Goal: Task Accomplishment & Management: Manage account settings

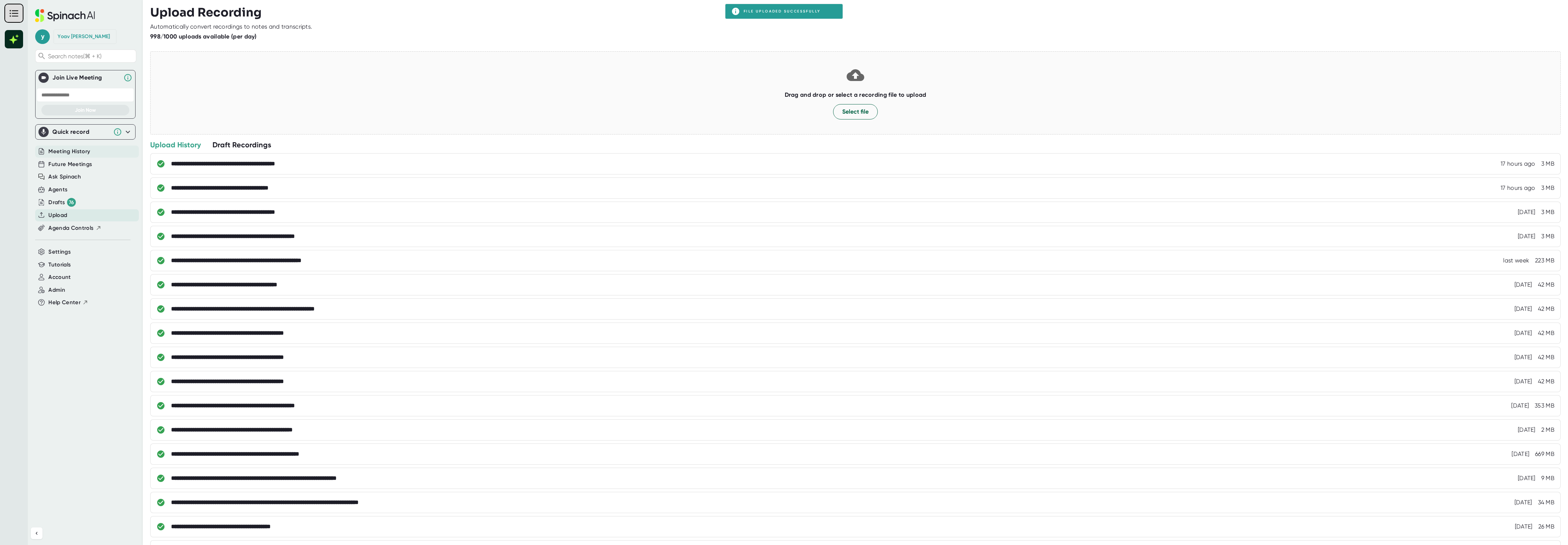
click at [70, 152] on span "Meeting History" at bounding box center [69, 152] width 42 height 9
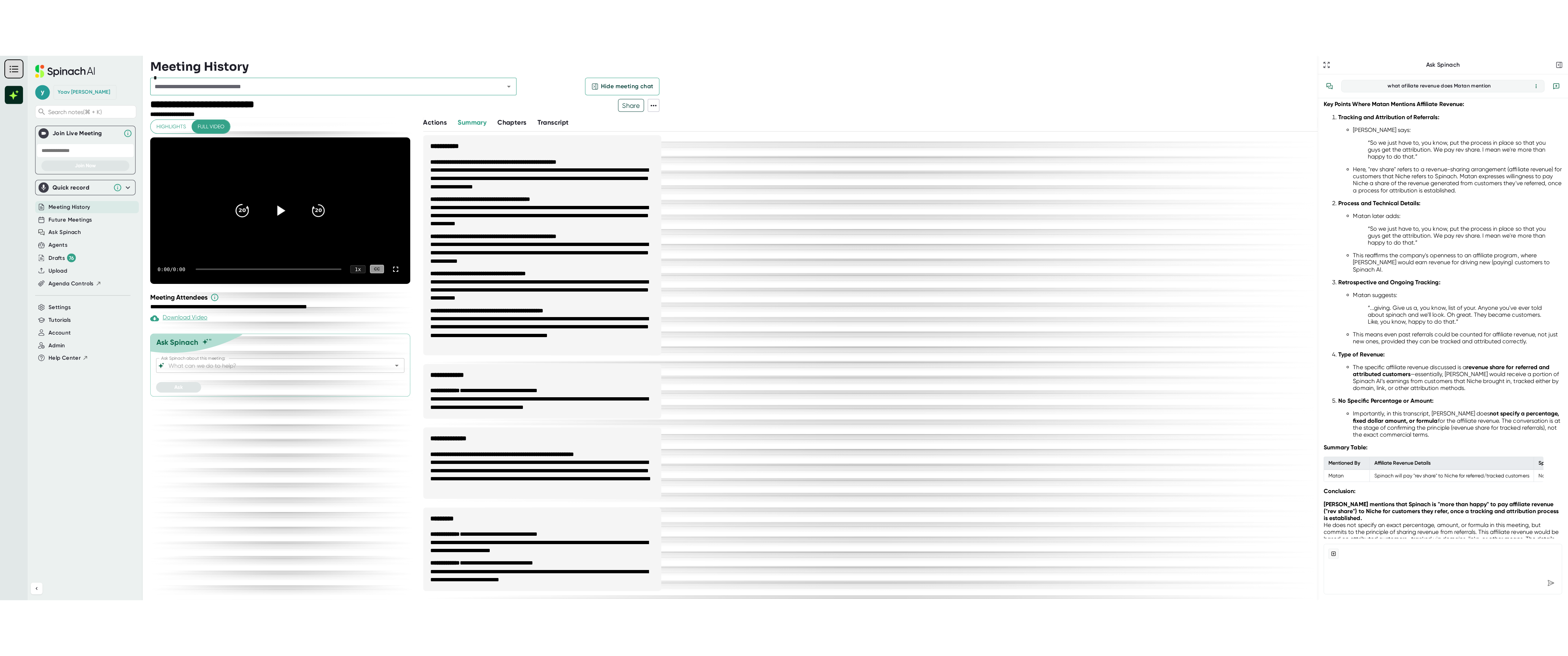
scroll to position [122, 0]
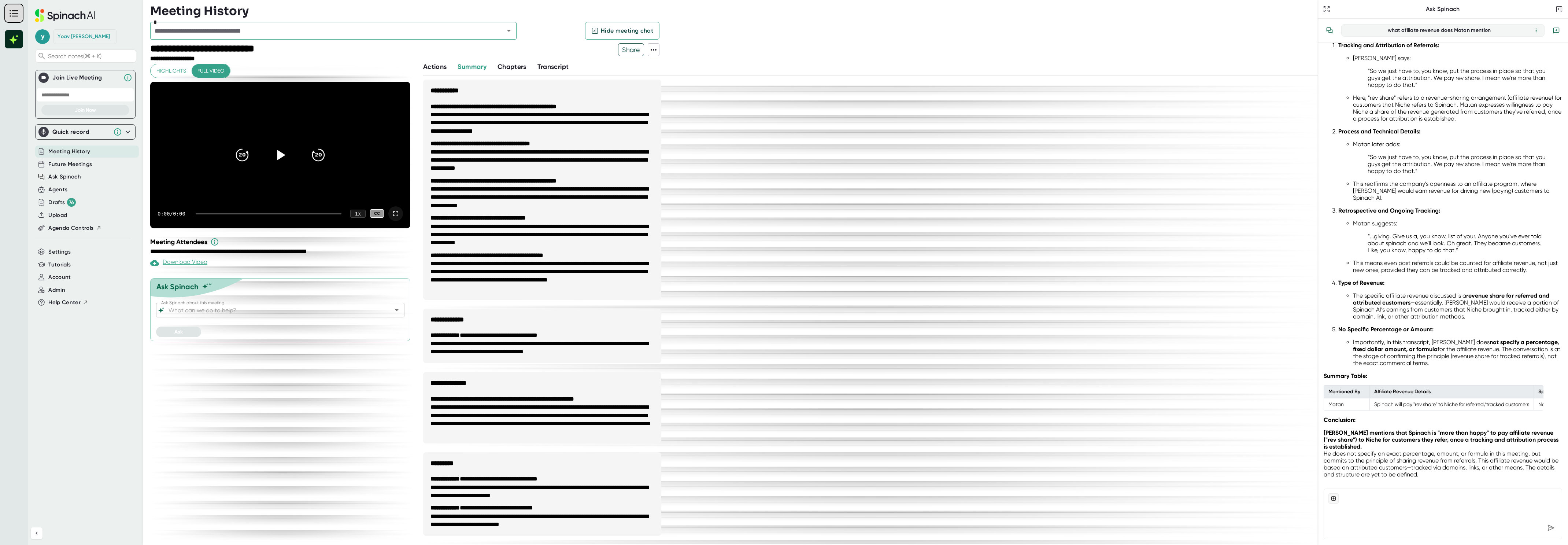
click at [398, 213] on icon at bounding box center [396, 213] width 9 height 9
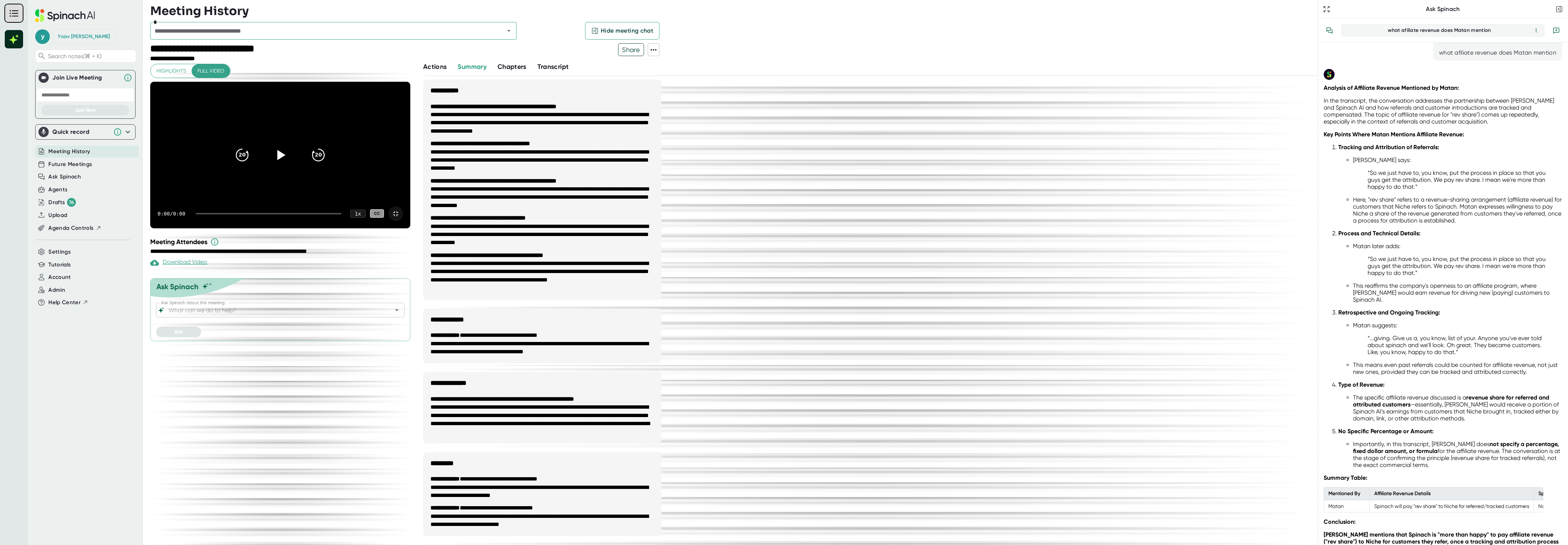
scroll to position [17, 0]
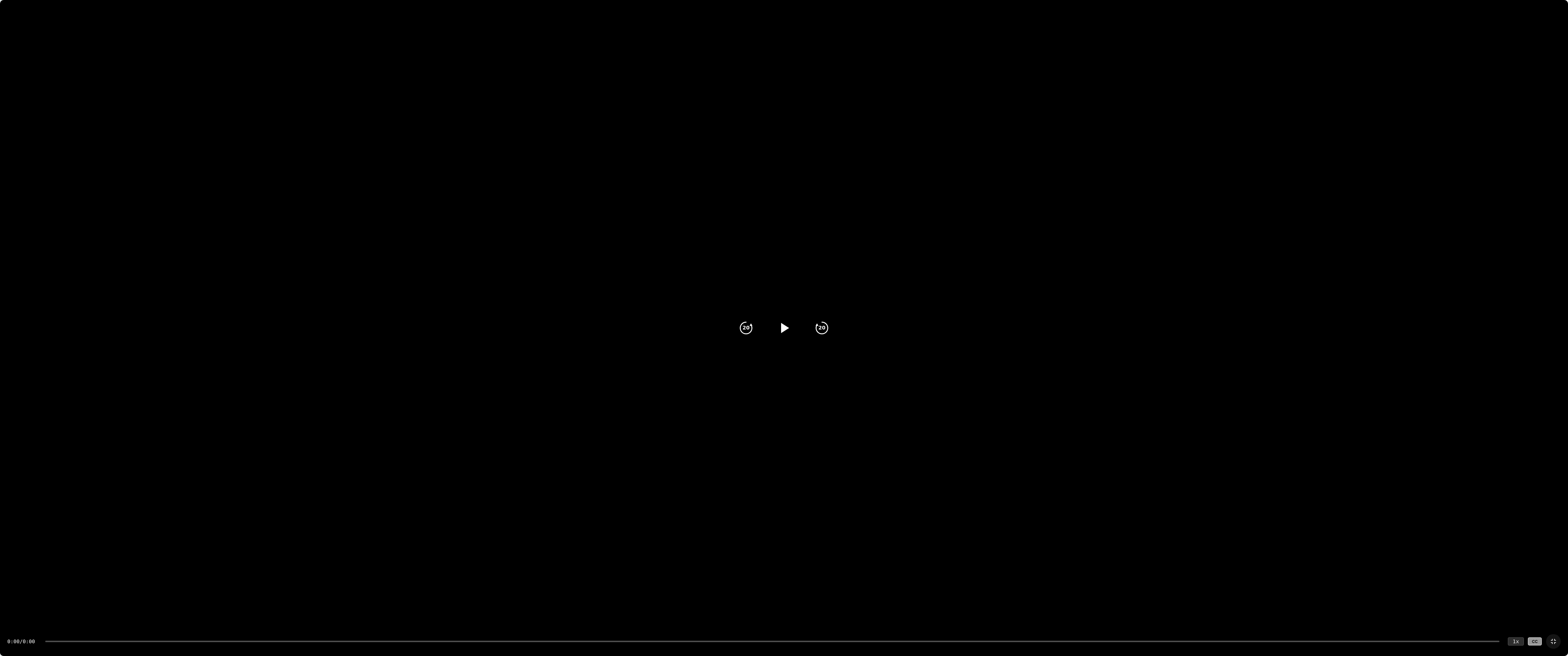
click at [1515, 542] on div "1 x" at bounding box center [1516, 641] width 16 height 9
click at [788, 327] on icon at bounding box center [784, 328] width 18 height 18
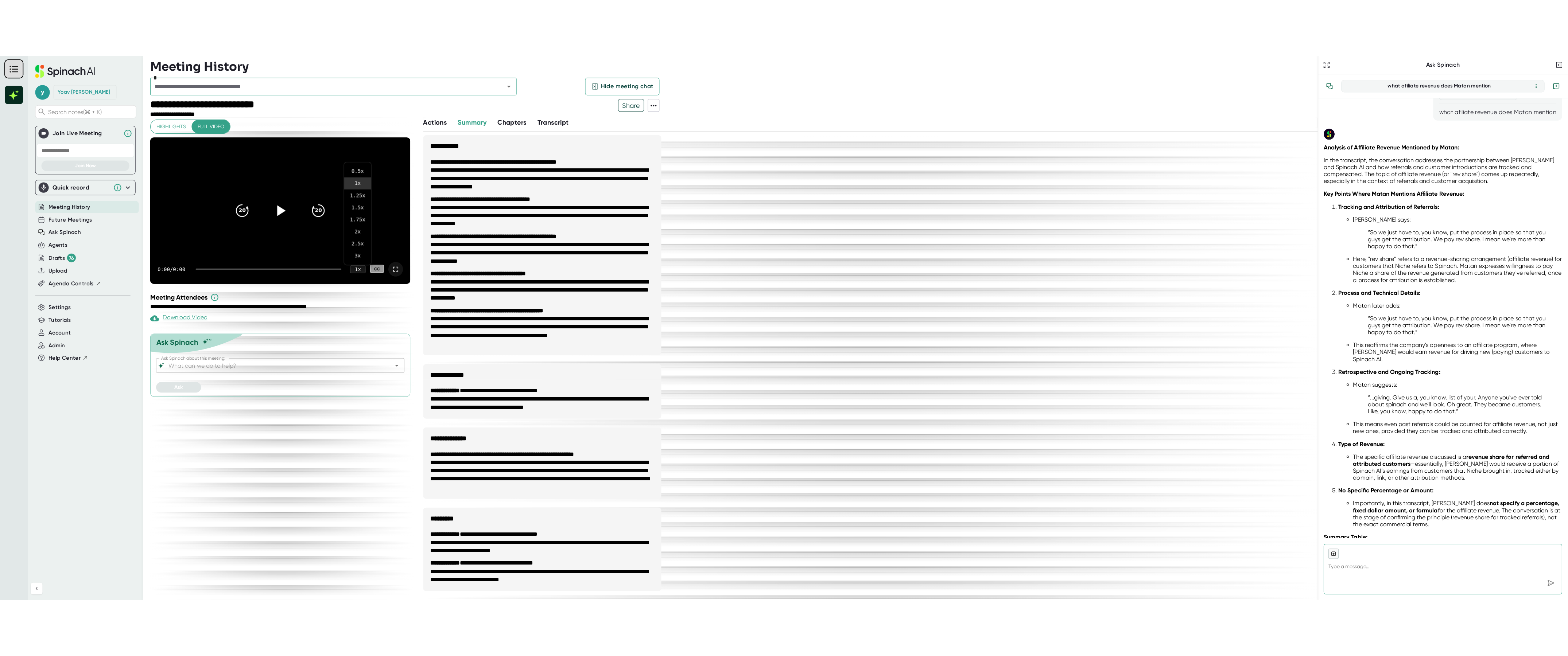
scroll to position [122, 0]
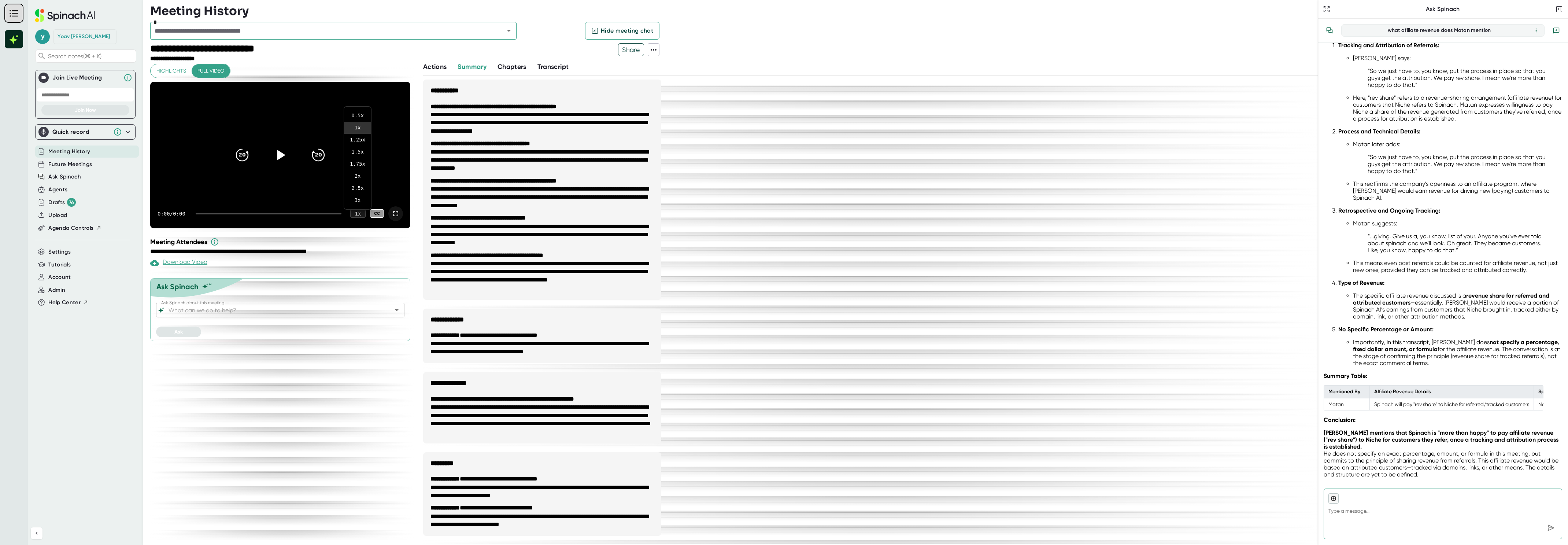
click at [280, 31] on div at bounding box center [784, 272] width 1568 height 545
click at [278, 34] on input "text" at bounding box center [322, 31] width 341 height 10
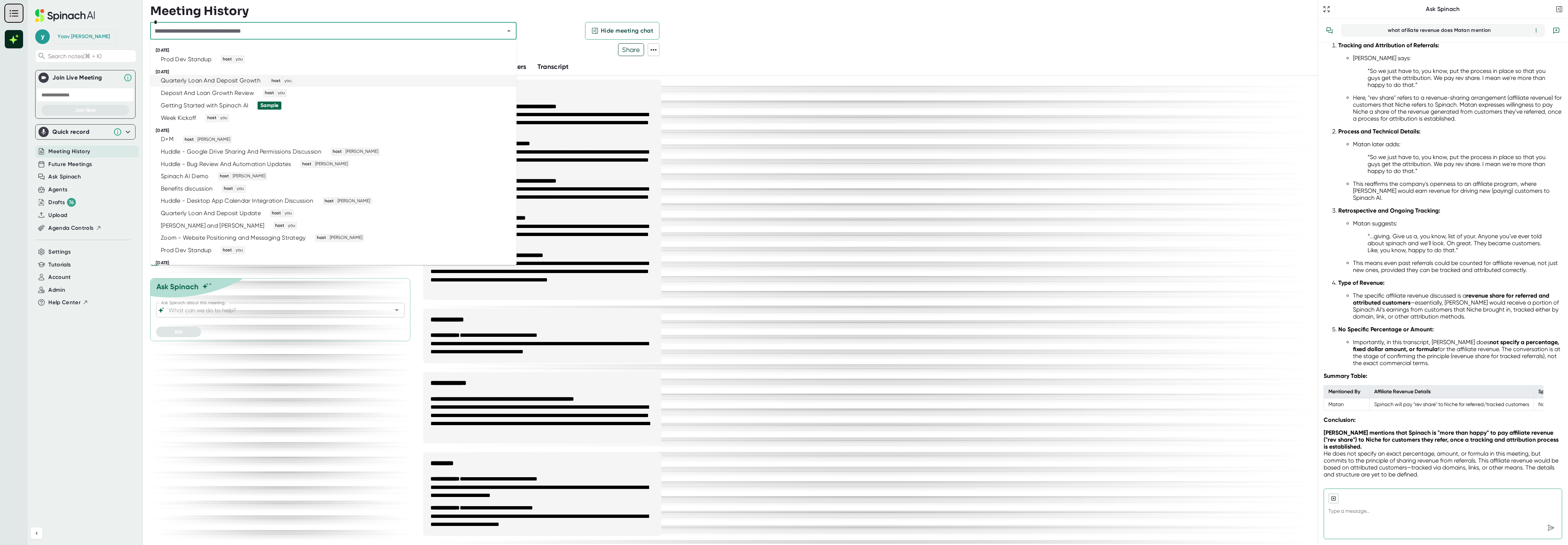
click at [223, 81] on div "Quarterly Loan And Deposit Growth" at bounding box center [210, 81] width 100 height 7
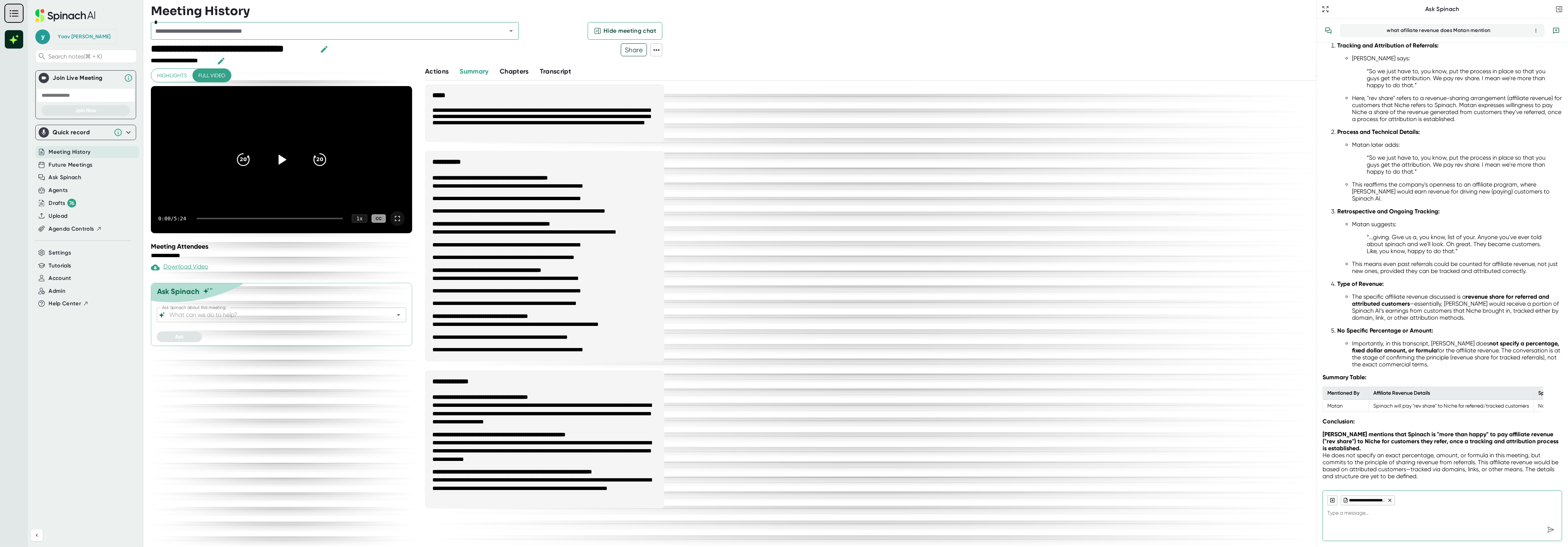
click at [399, 220] on icon at bounding box center [397, 219] width 9 height 9
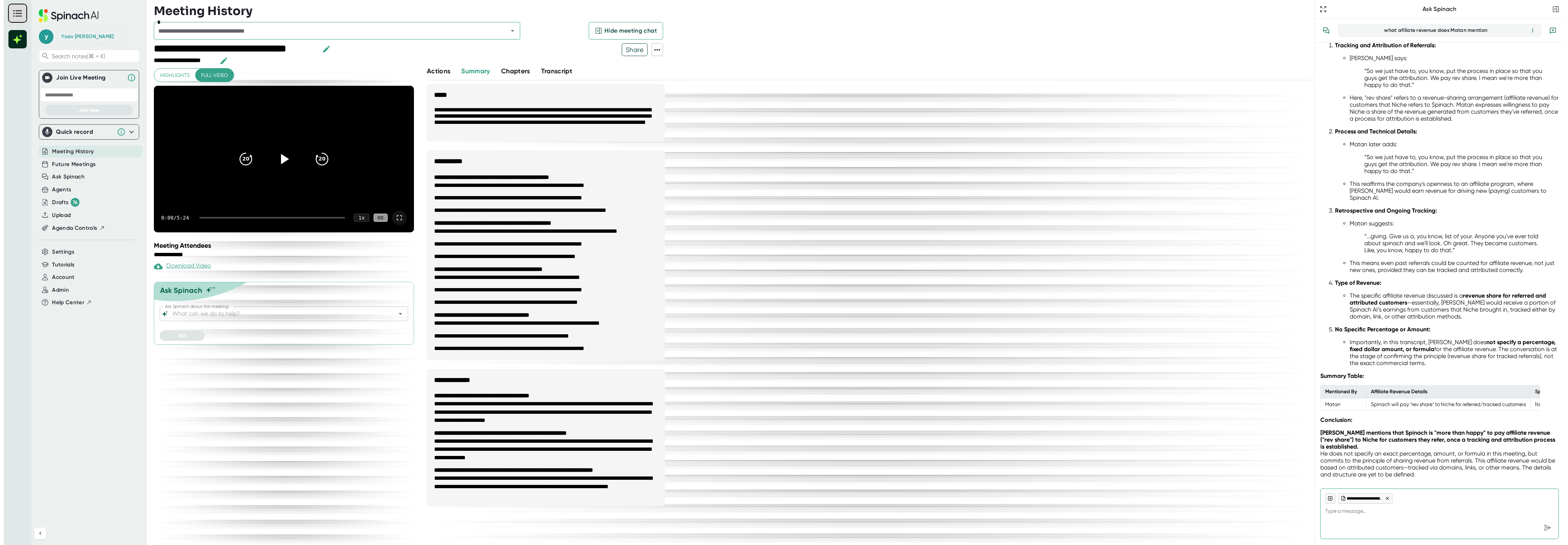
scroll to position [17, 0]
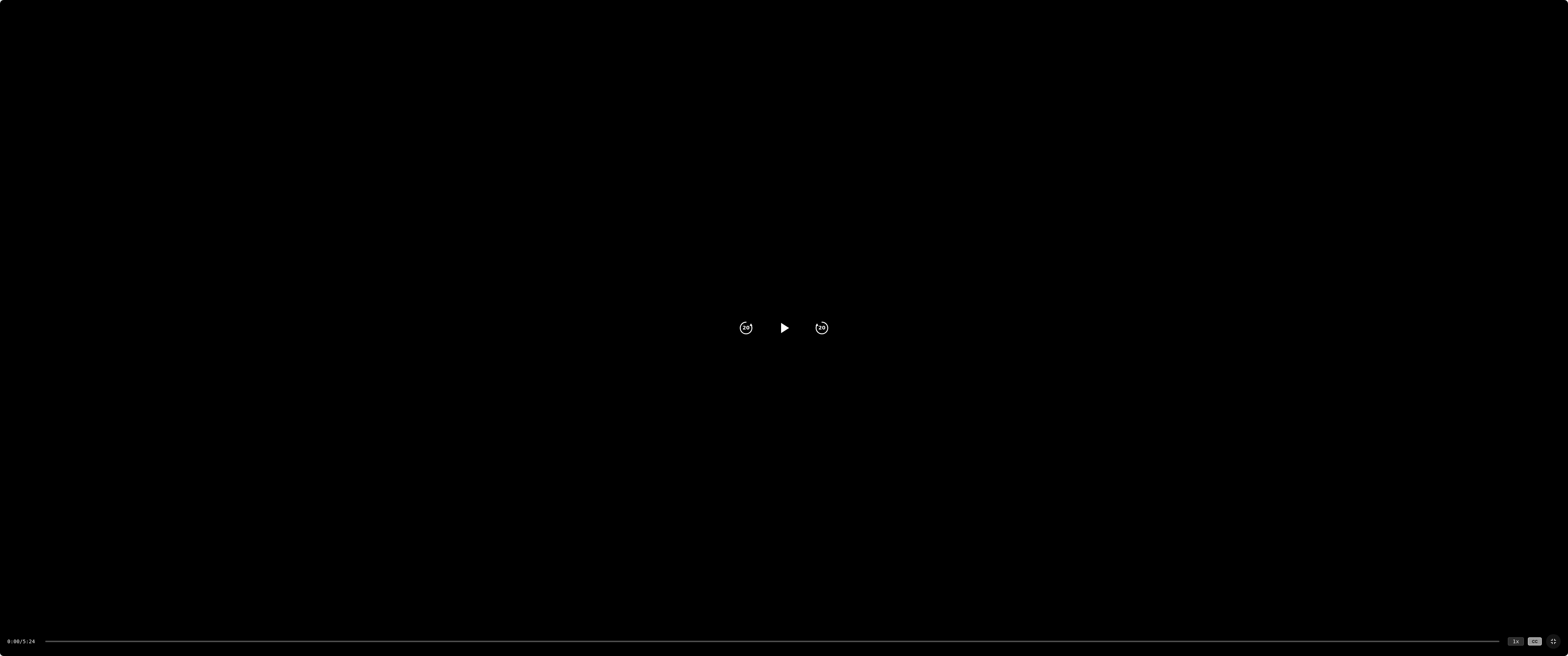
click at [1516, 542] on div "1 x" at bounding box center [1516, 641] width 16 height 9
click at [789, 254] on video at bounding box center [784, 392] width 1568 height 784
click at [1528, 542] on div "0:01 / 5:24 1 x CC" at bounding box center [784, 641] width 1568 height 29
click at [1515, 542] on div "1 x" at bounding box center [1516, 641] width 16 height 9
click at [1514, 542] on div "1 x" at bounding box center [1516, 641] width 16 height 9
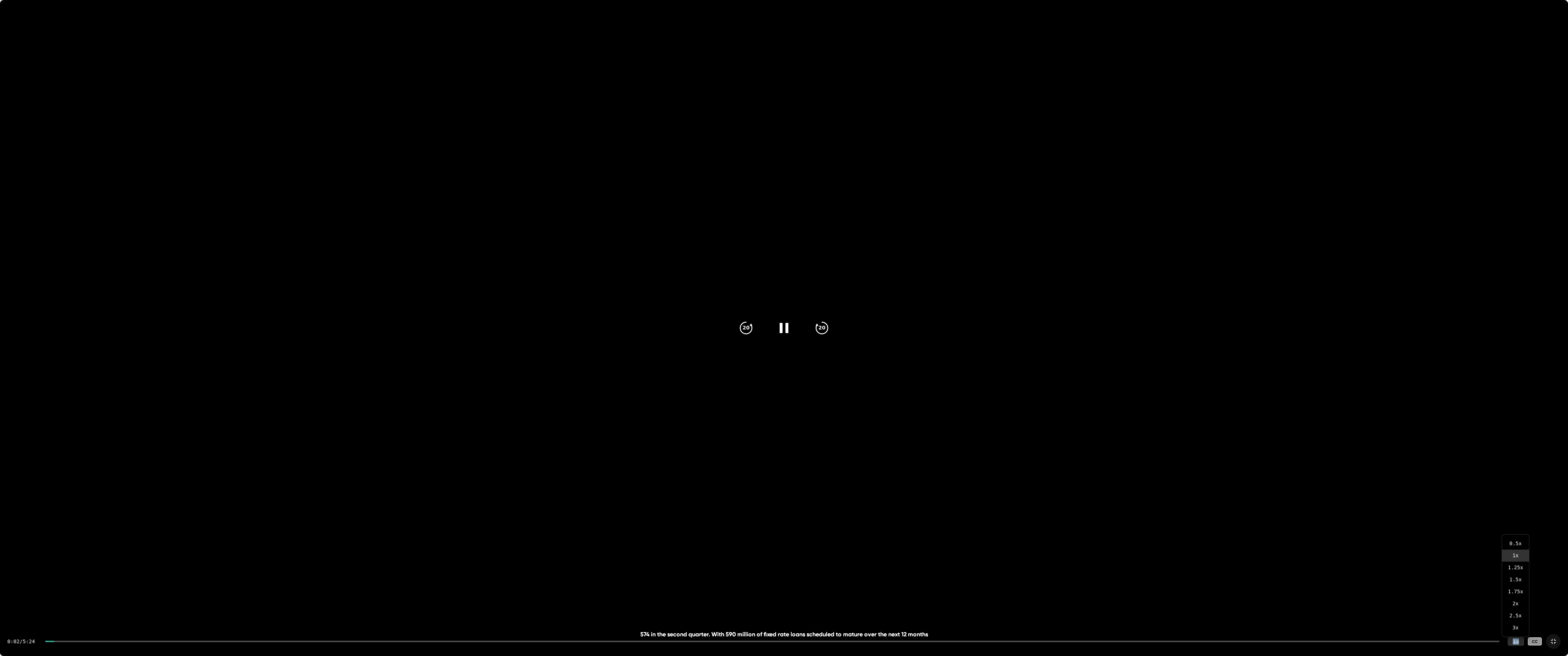
click at [1514, 542] on div "1 x" at bounding box center [1516, 641] width 16 height 9
click at [1528, 542] on div "CC" at bounding box center [1535, 642] width 14 height 9
click at [1531, 542] on div "CC" at bounding box center [1535, 642] width 14 height 9
click at [1531, 542] on div "CC" at bounding box center [1535, 642] width 14 height 9
click at [1532, 542] on div "CC" at bounding box center [1535, 642] width 14 height 9
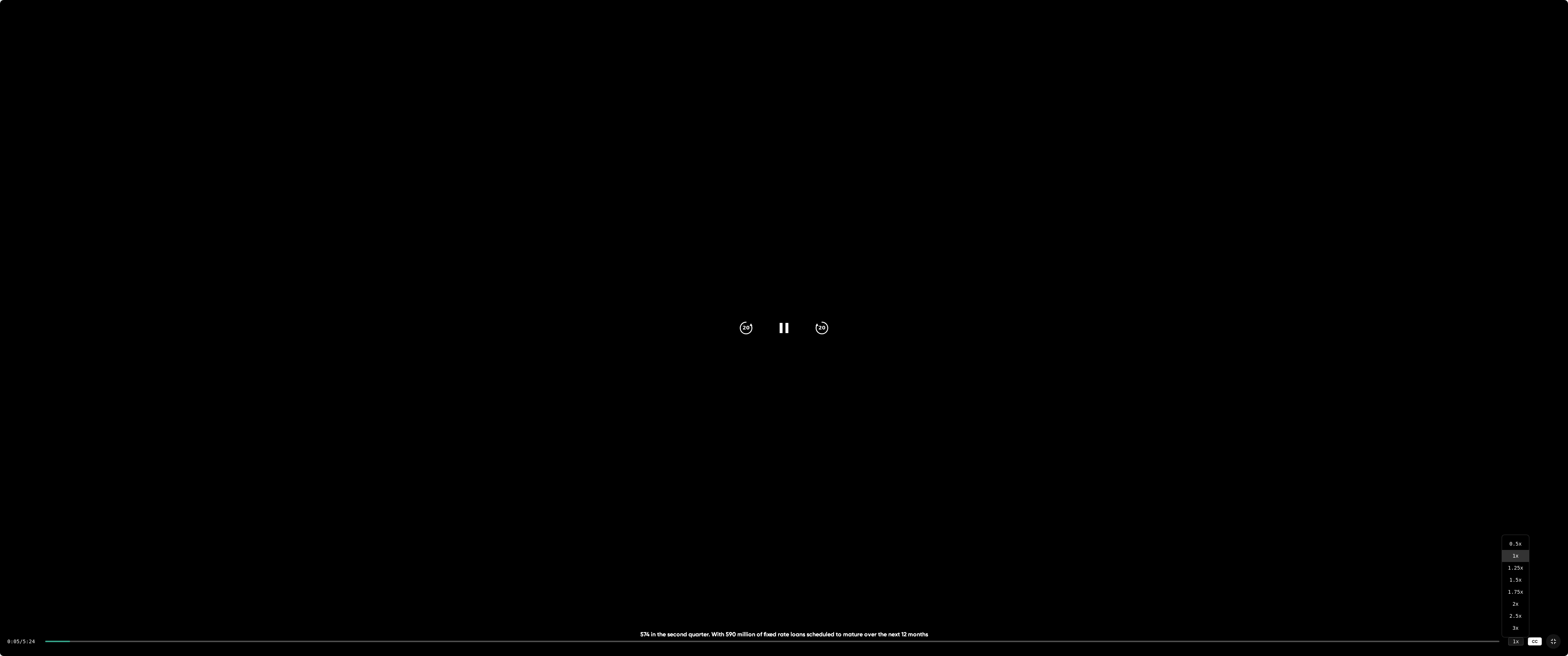
click at [1535, 542] on div "CC" at bounding box center [1535, 642] width 14 height 9
click at [1515, 542] on div "1 x" at bounding box center [1516, 641] width 16 height 9
click at [817, 316] on div "20" at bounding box center [822, 328] width 30 height 30
click at [816, 321] on icon "20" at bounding box center [822, 328] width 18 height 18
click at [826, 326] on icon "20" at bounding box center [822, 328] width 18 height 18
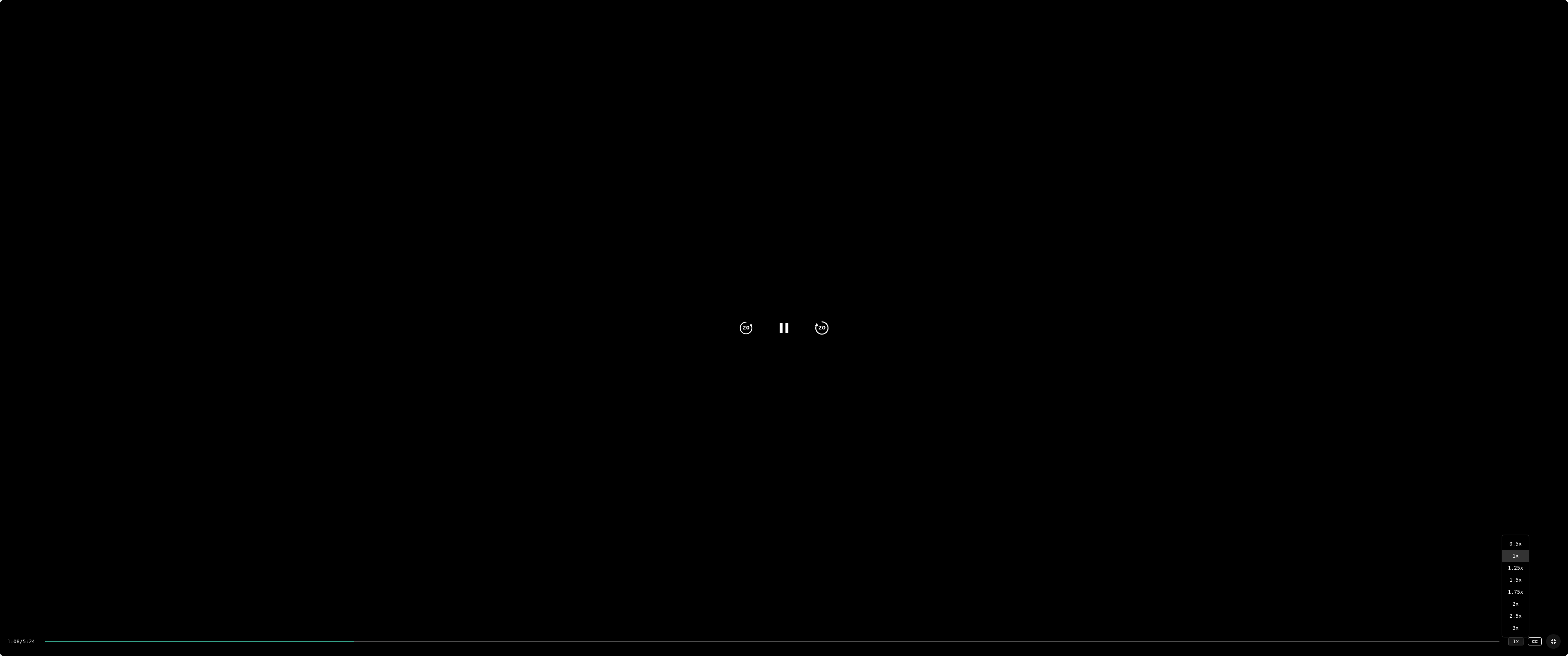
click at [826, 326] on icon "20" at bounding box center [822, 328] width 18 height 18
click at [824, 328] on icon "20" at bounding box center [822, 328] width 18 height 18
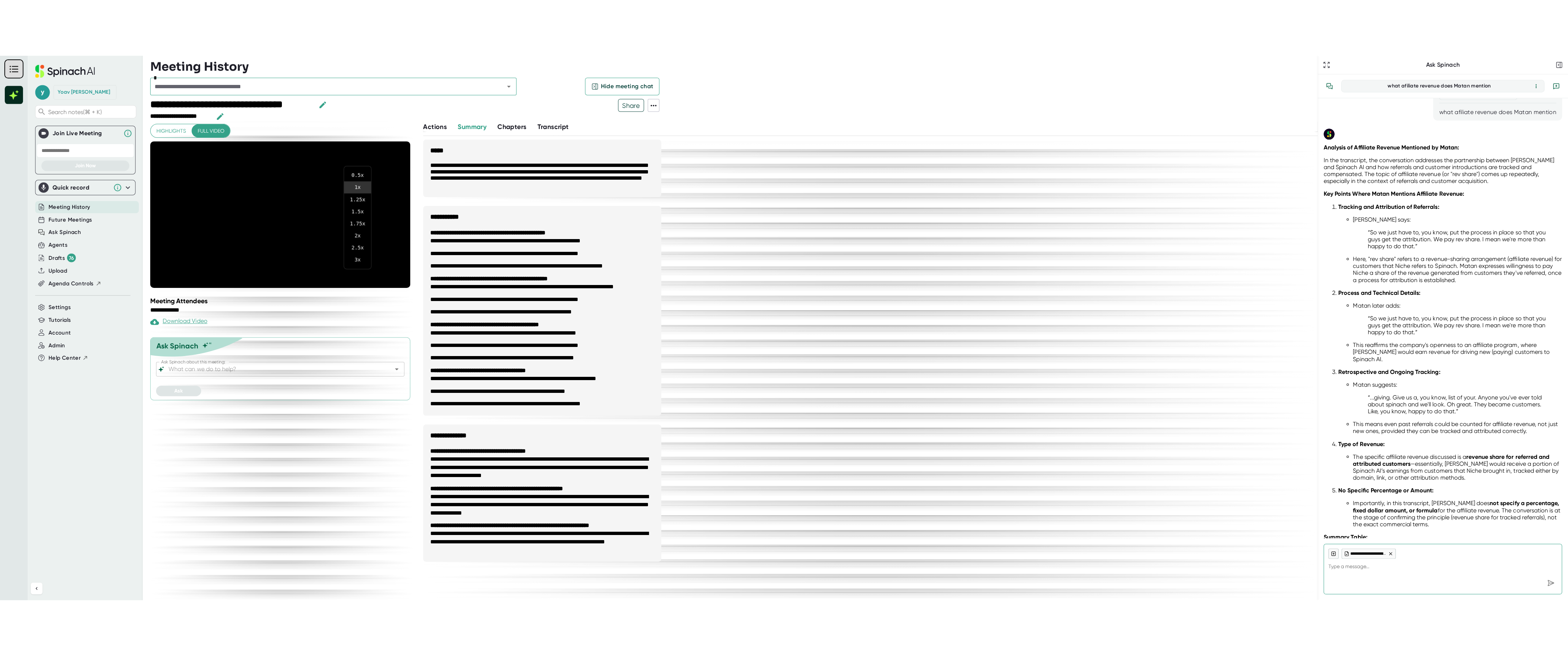
scroll to position [122, 0]
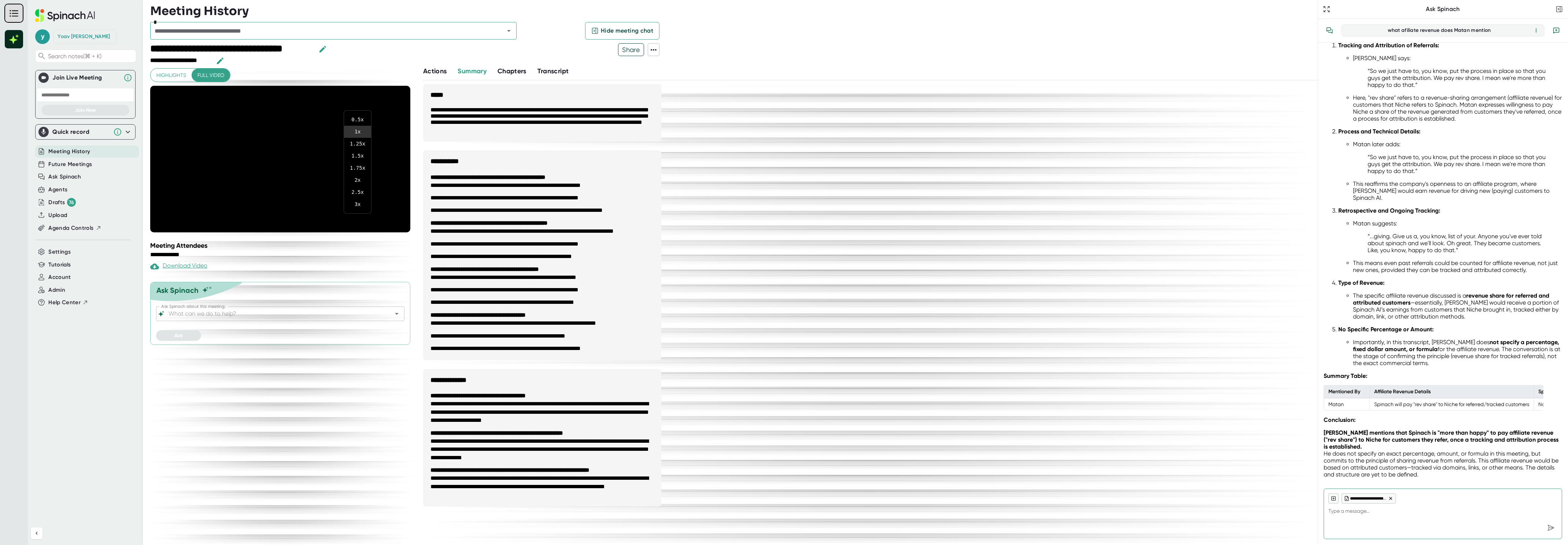
click at [279, 131] on div at bounding box center [784, 272] width 1568 height 545
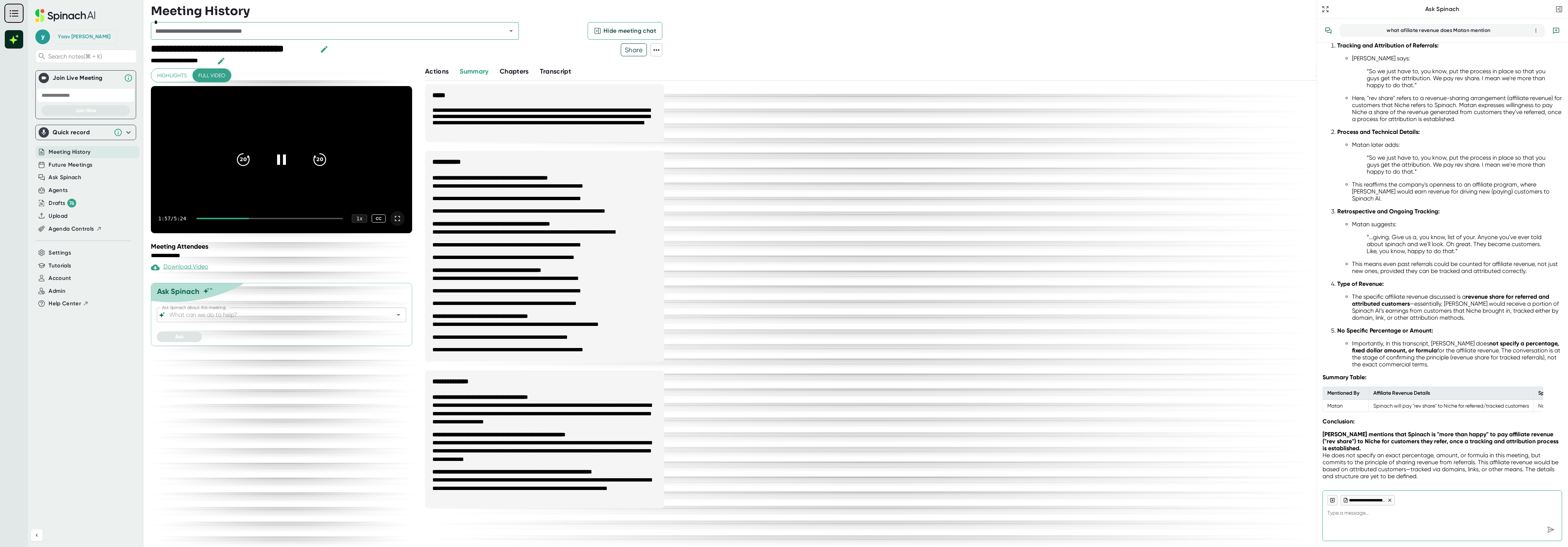
click at [330, 180] on video at bounding box center [281, 160] width 261 height 147
click at [365, 219] on div "1 x" at bounding box center [359, 219] width 16 height 9
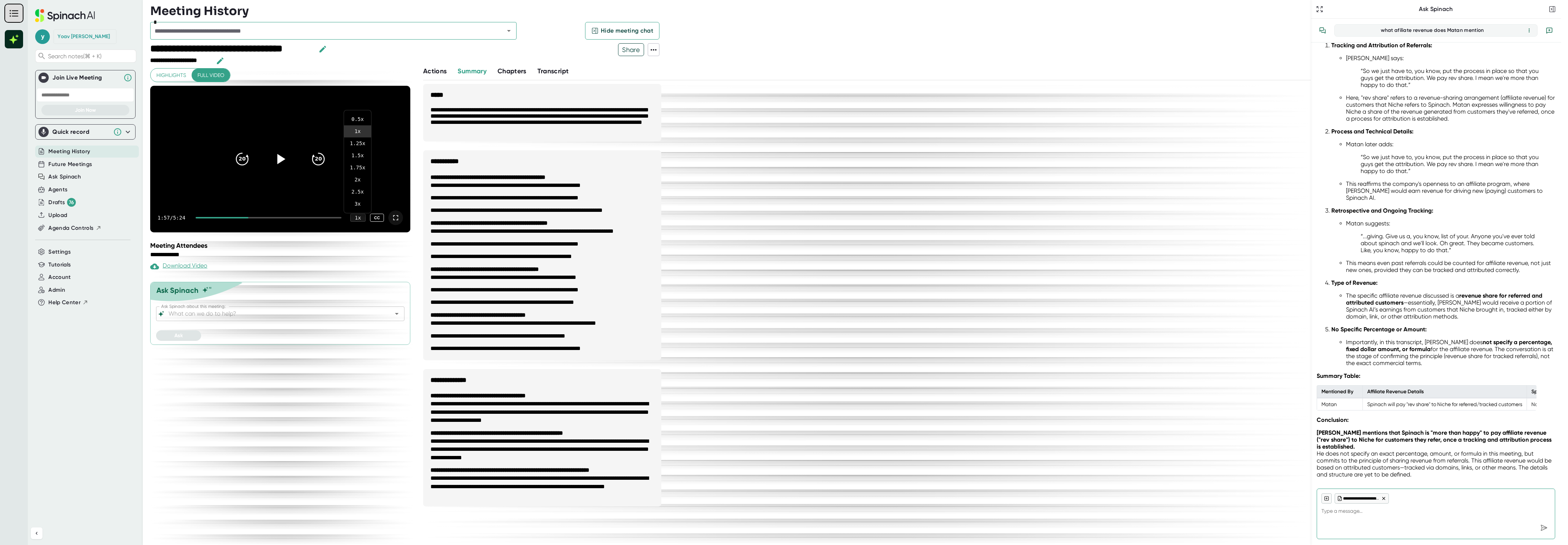
click at [384, 165] on div at bounding box center [784, 272] width 1568 height 545
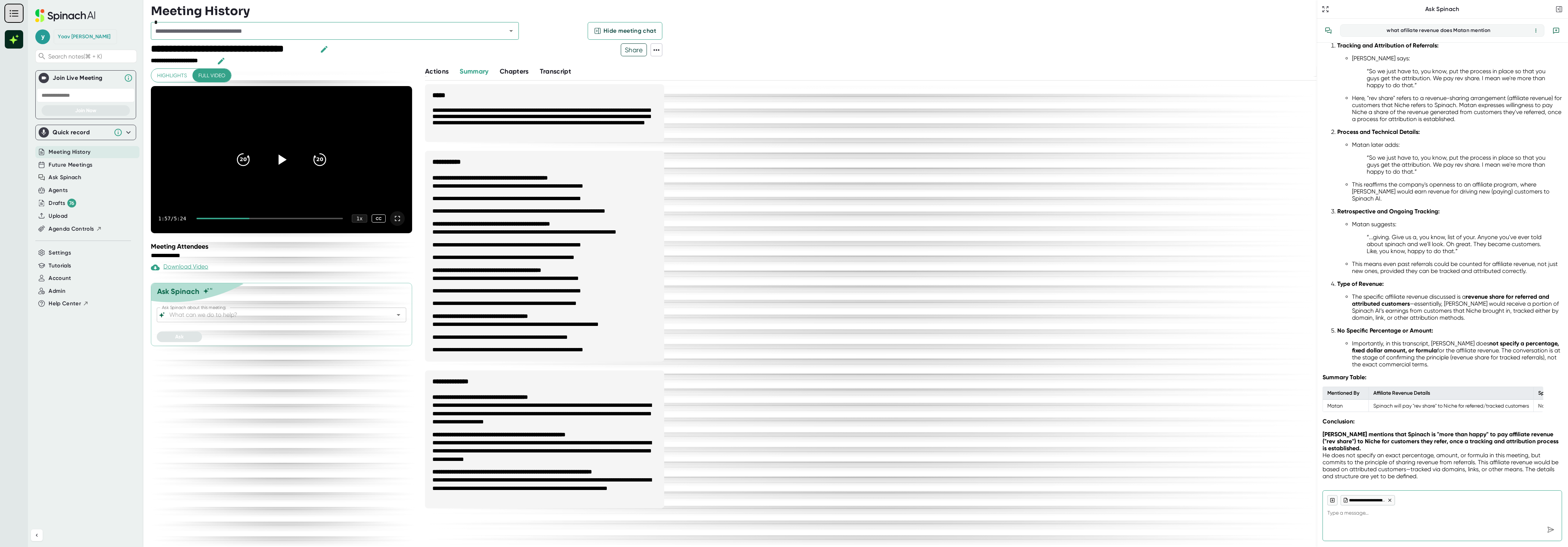
click at [397, 219] on icon at bounding box center [397, 219] width 9 height 9
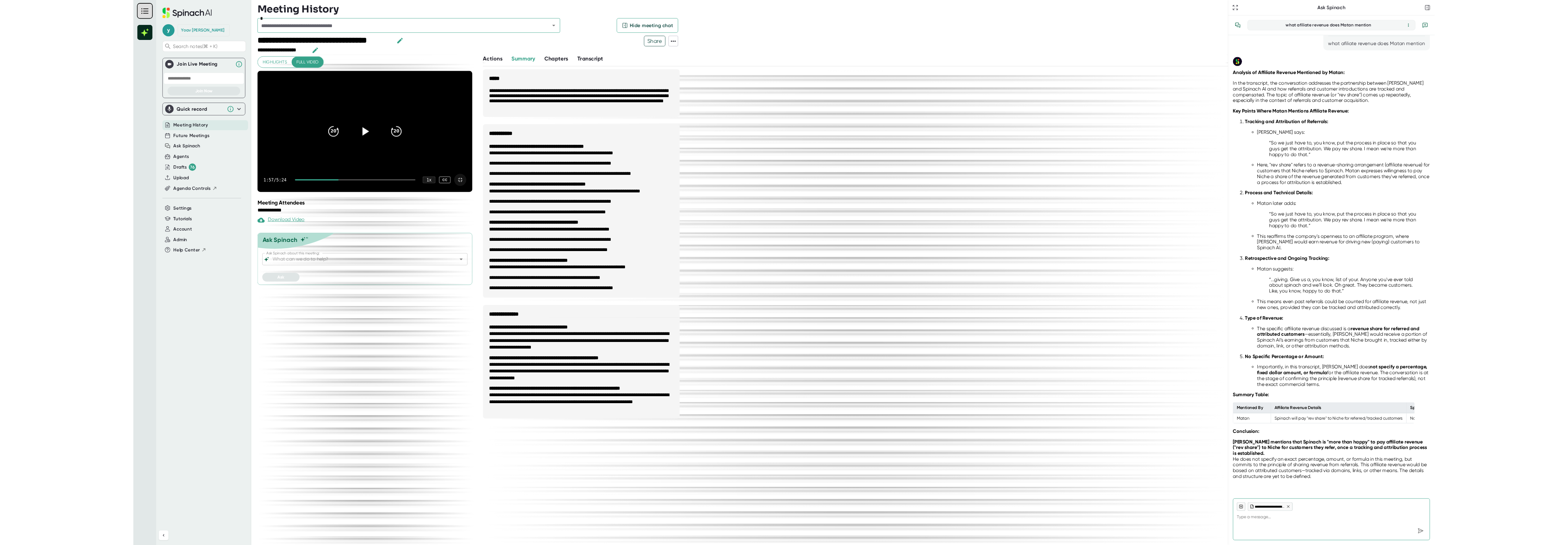
scroll to position [17, 0]
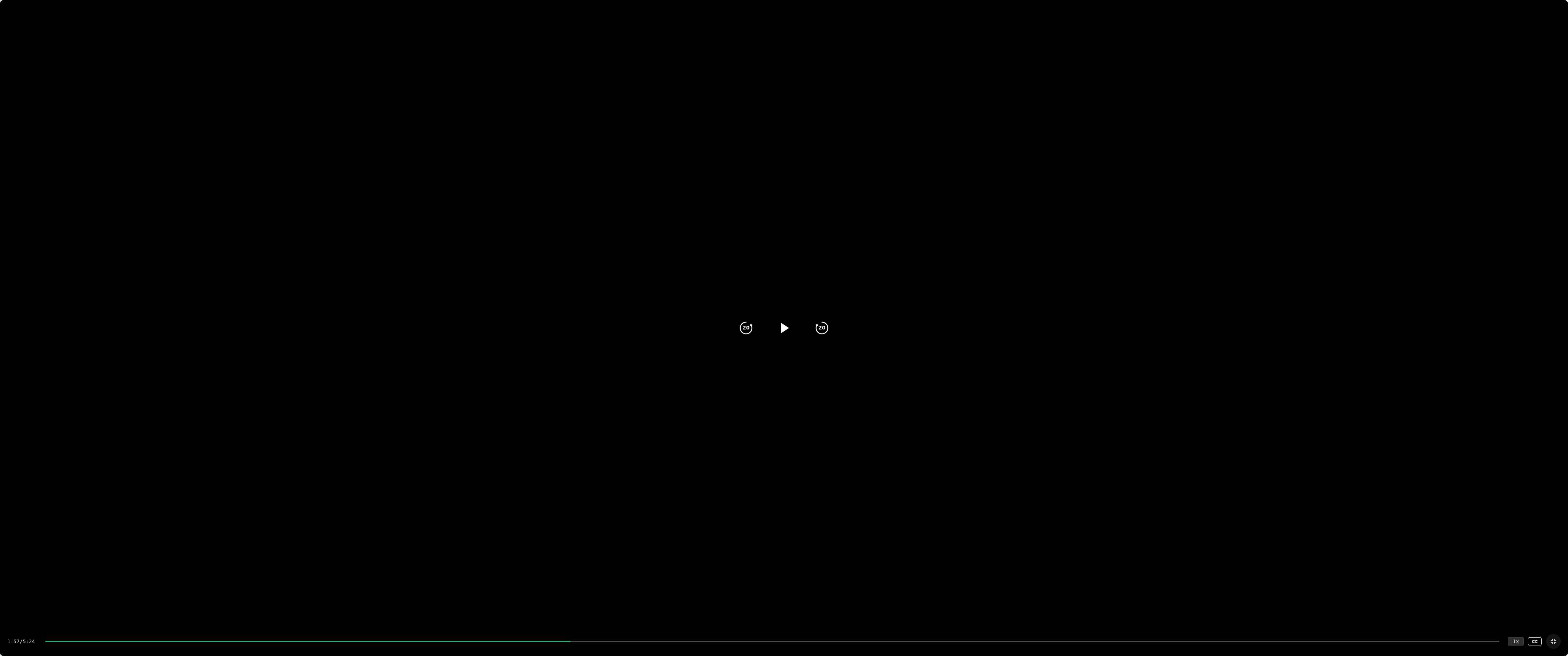
click at [1517, 542] on div "1 x" at bounding box center [1516, 641] width 16 height 9
click at [1515, 542] on div "1:57 / 5:24 1 x CC" at bounding box center [784, 641] width 1568 height 29
click at [1516, 542] on div "1 x" at bounding box center [1516, 641] width 16 height 9
click at [1540, 542] on div "CC" at bounding box center [1535, 642] width 14 height 9
click at [1534, 542] on div "CC" at bounding box center [1535, 642] width 14 height 9
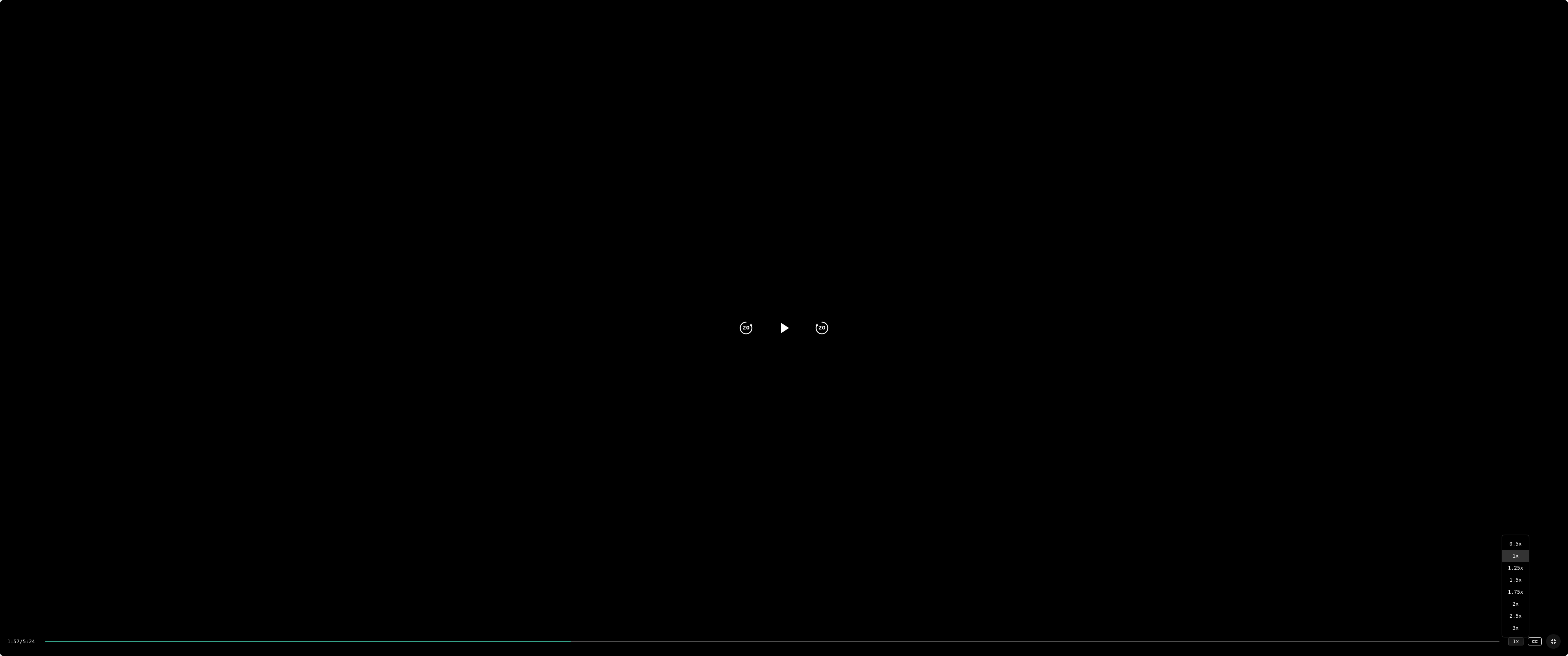
drag, startPoint x: 1171, startPoint y: 448, endPoint x: 1166, endPoint y: 447, distance: 5.1
click at [1171, 448] on video at bounding box center [784, 392] width 1568 height 784
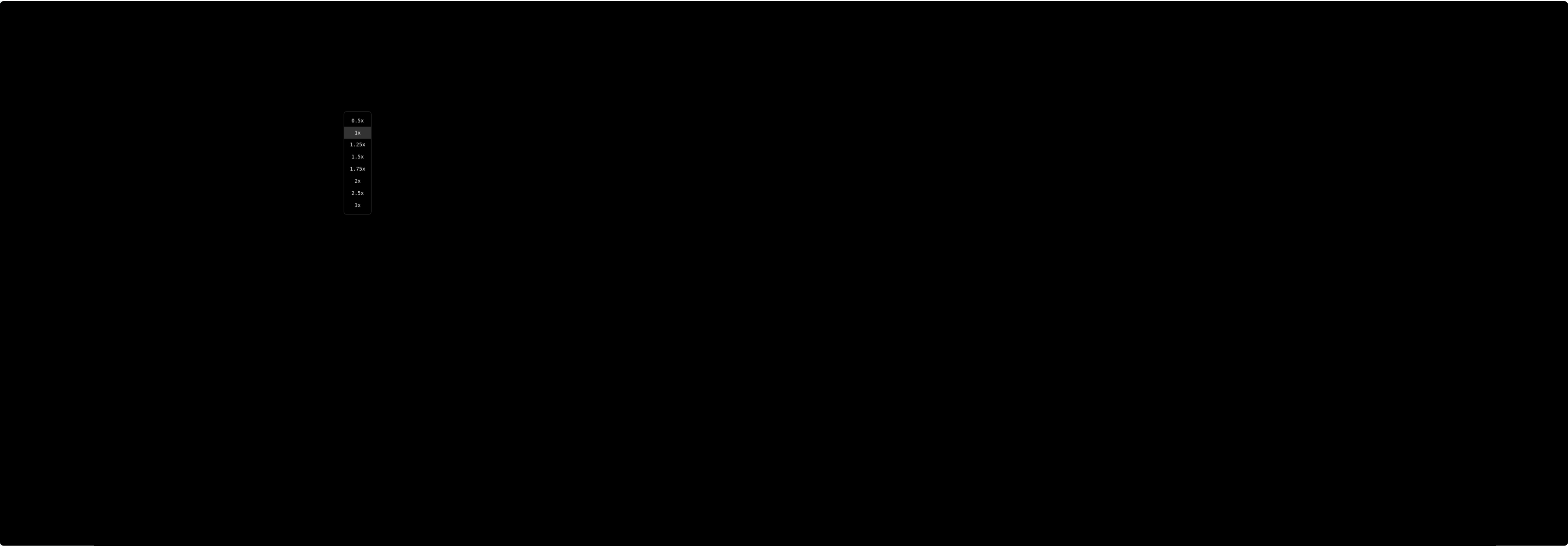
scroll to position [123, 0]
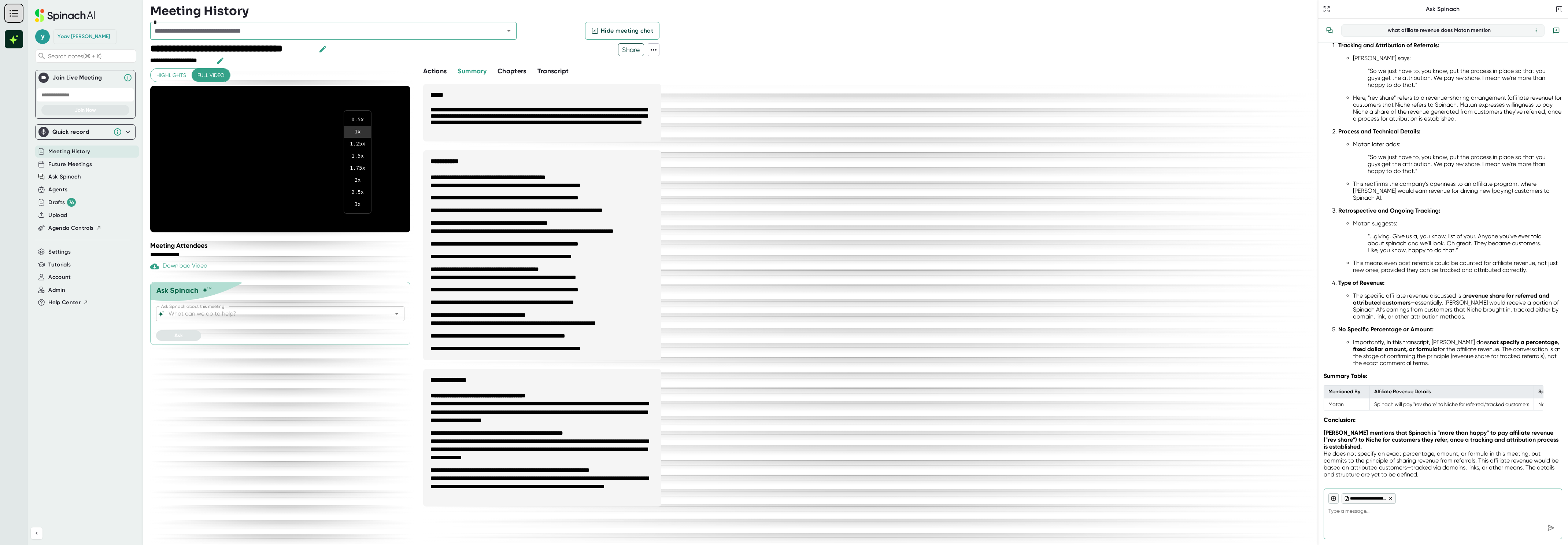
drag, startPoint x: 867, startPoint y: 371, endPoint x: 862, endPoint y: 369, distance: 5.4
click at [866, 371] on div at bounding box center [784, 272] width 1568 height 545
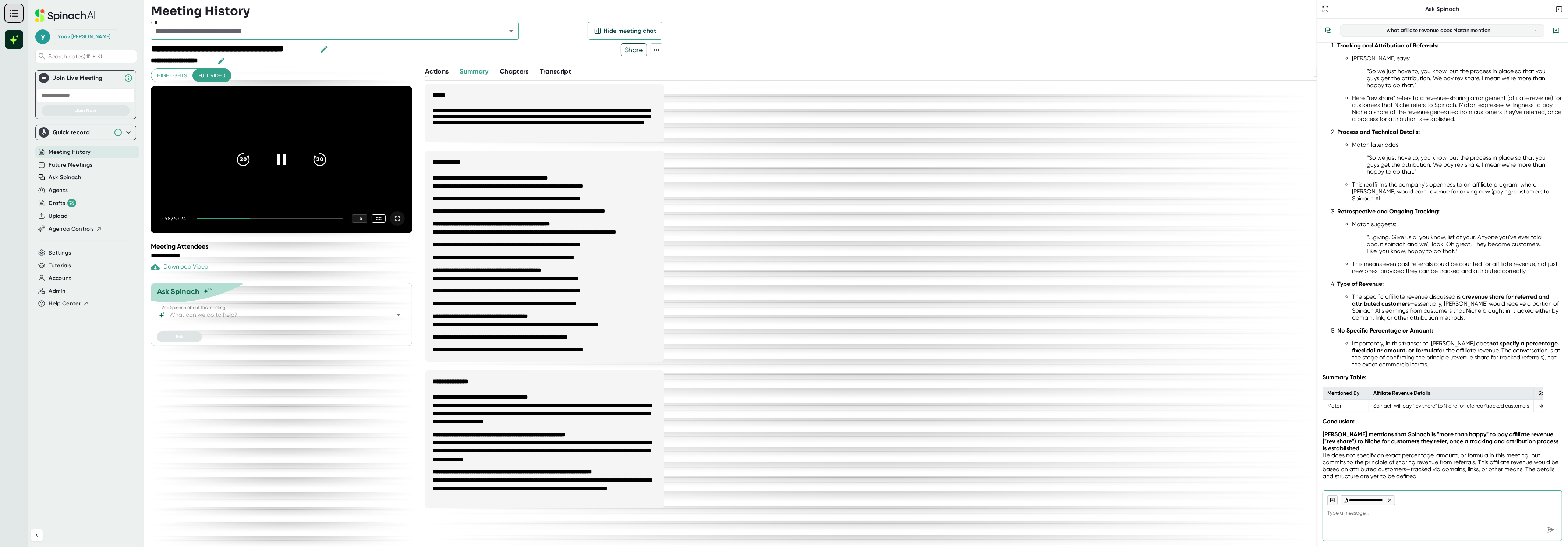
click at [261, 148] on div "20 20" at bounding box center [281, 160] width 106 height 29
click at [278, 150] on div at bounding box center [281, 160] width 31 height 31
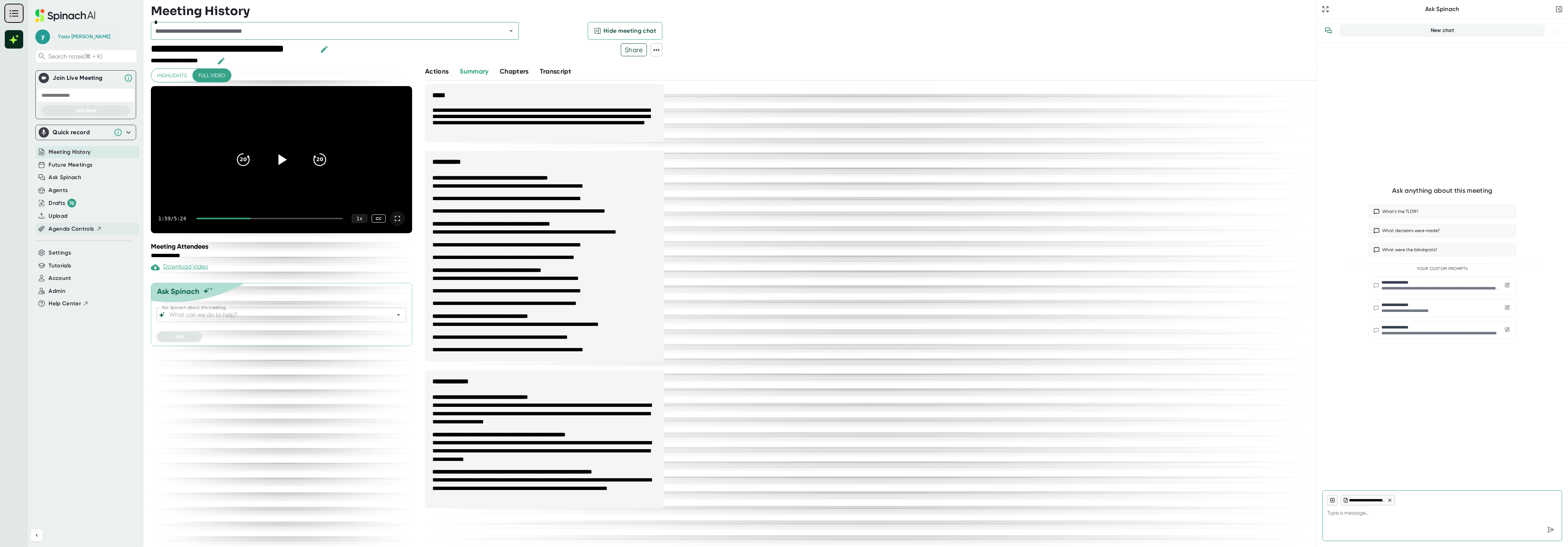
type textarea "x"
click at [57, 255] on span "Settings" at bounding box center [60, 253] width 23 height 9
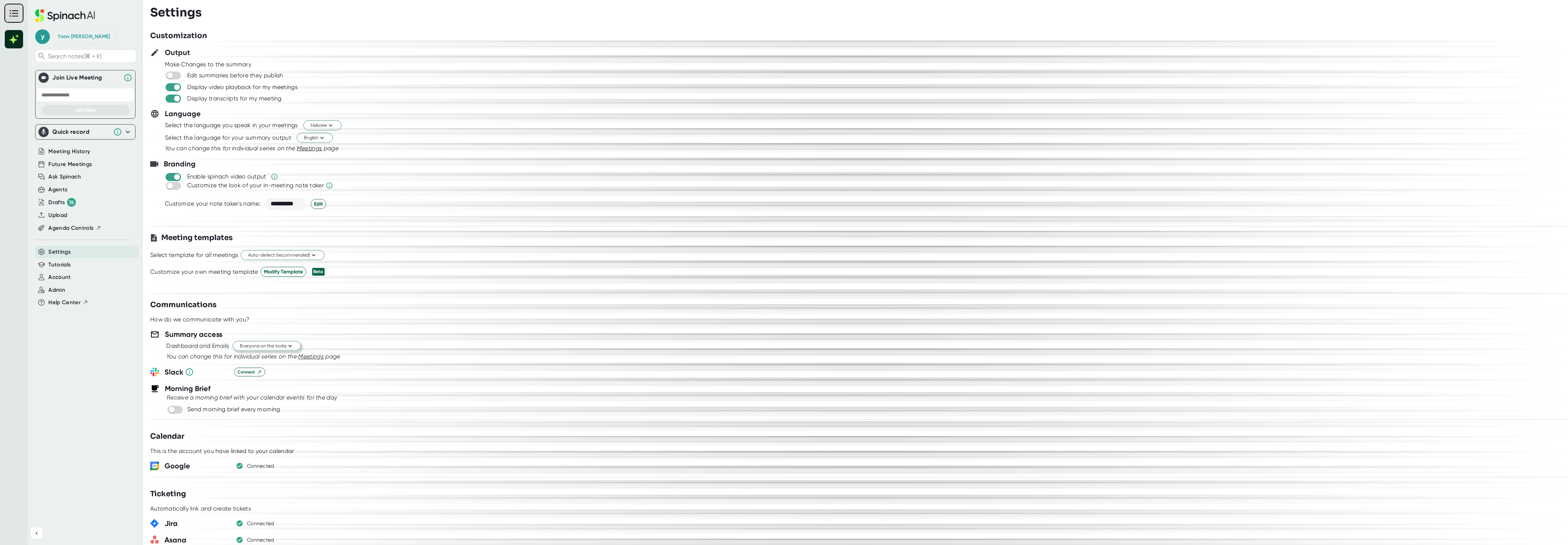
click at [294, 346] on icon at bounding box center [290, 346] width 7 height 7
click at [257, 387] on div "Invitees from your company" at bounding box center [259, 388] width 84 height 13
click at [265, 343] on button "Invitees from your company" at bounding box center [273, 346] width 81 height 10
